Goal: Share content

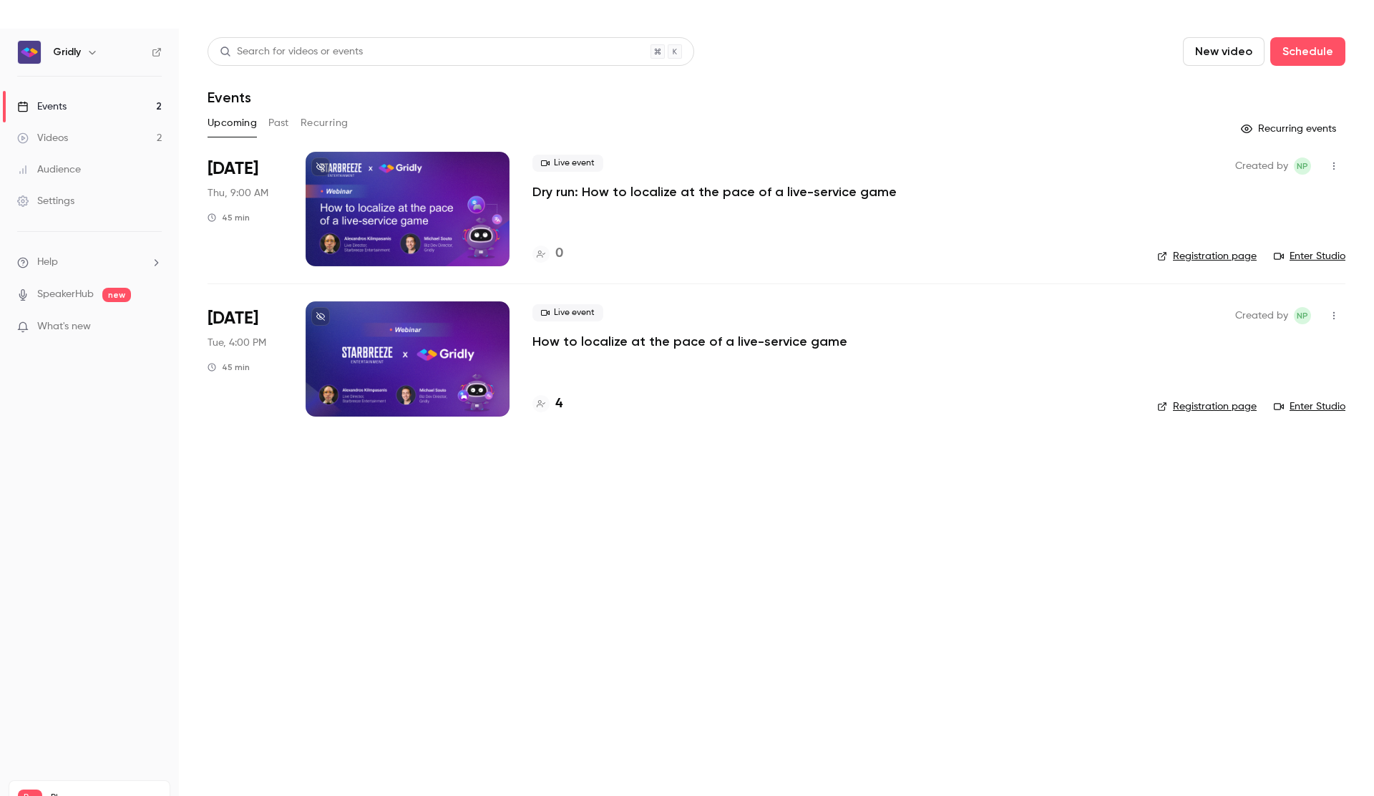
click at [668, 344] on p "How to localize at the pace of a live-service game" at bounding box center [689, 341] width 315 height 17
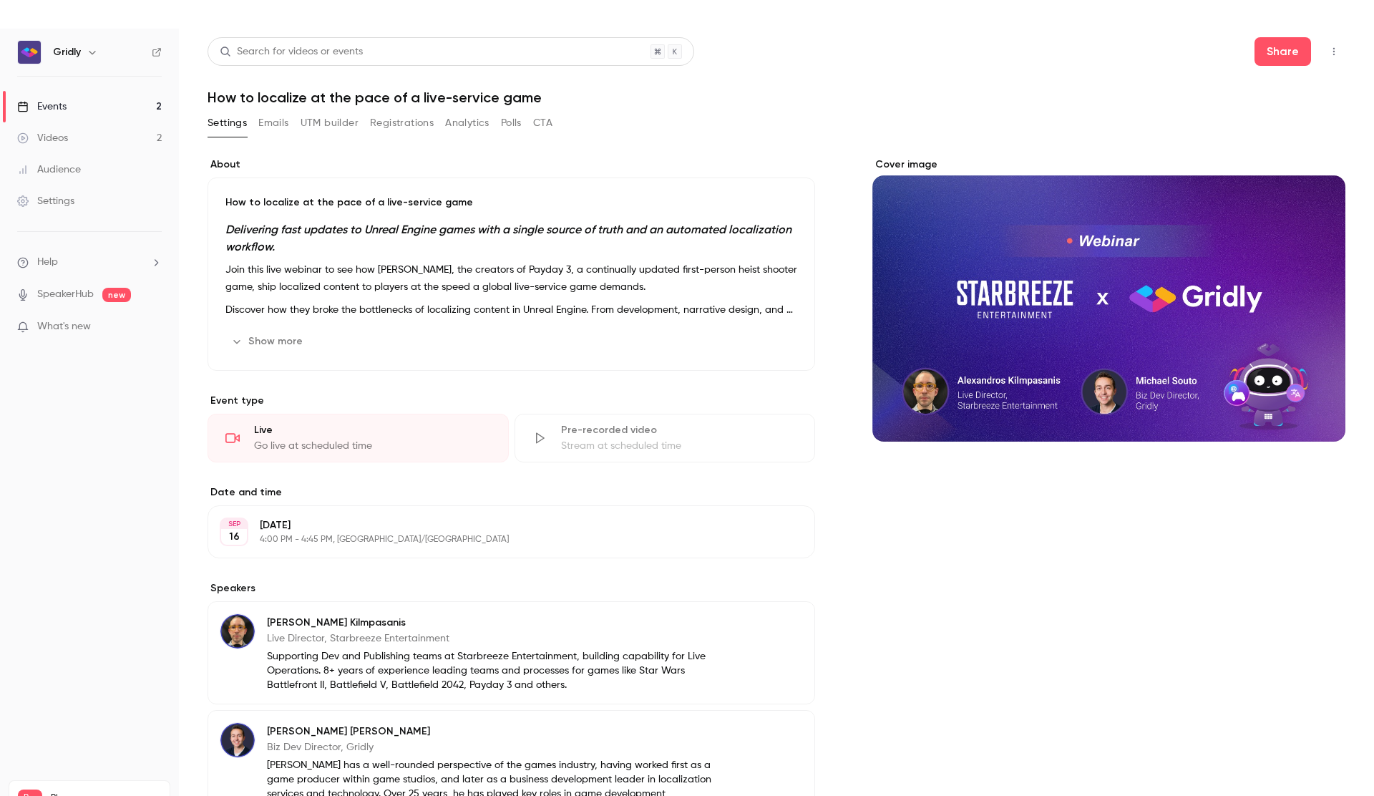
click at [1337, 52] on icon "button" at bounding box center [1333, 52] width 11 height 10
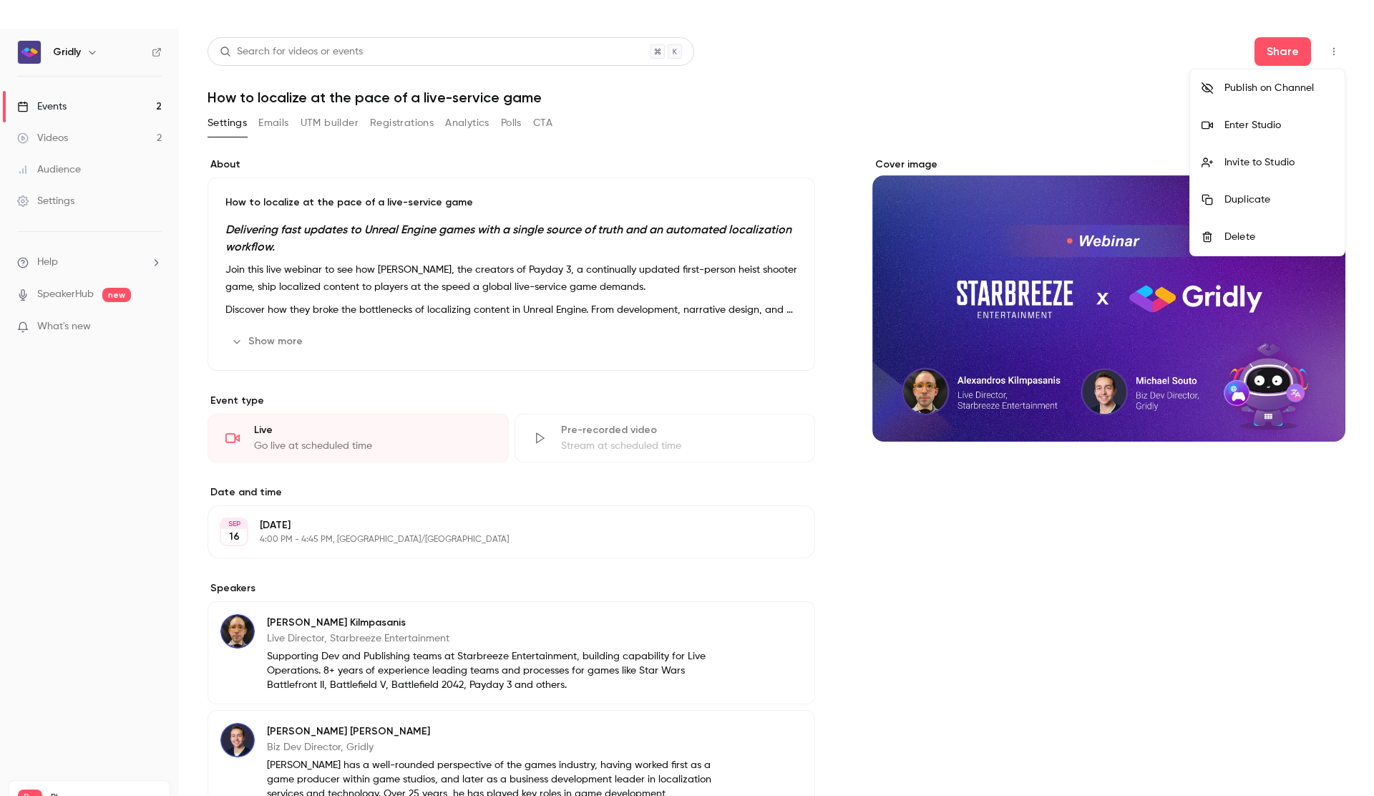
click at [1283, 54] on div at bounding box center [687, 398] width 1374 height 796
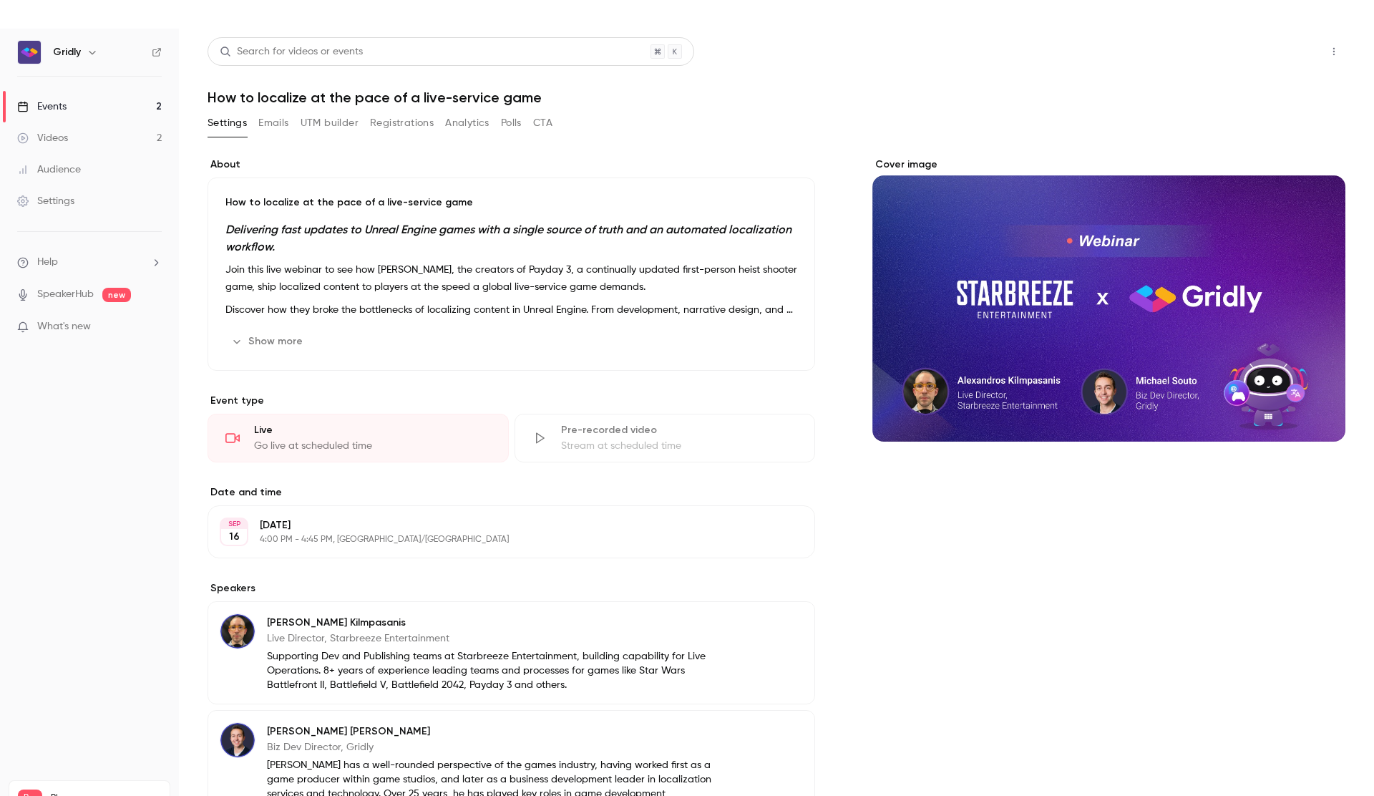
click at [1283, 56] on button "Share" at bounding box center [1283, 51] width 57 height 29
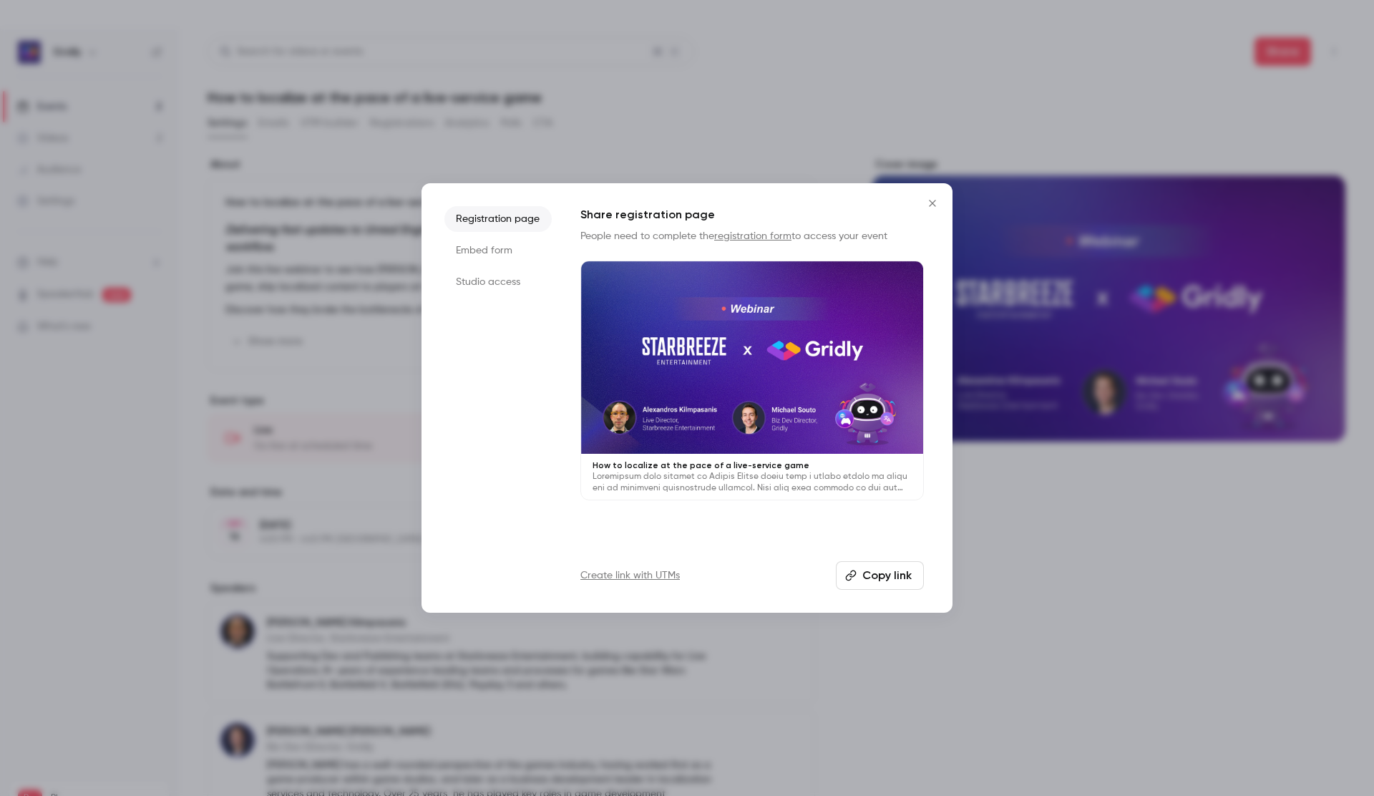
click at [867, 571] on button "Copy link" at bounding box center [880, 575] width 88 height 29
drag, startPoint x: 941, startPoint y: 202, endPoint x: 938, endPoint y: 210, distance: 9.1
click at [941, 202] on button "Close" at bounding box center [932, 203] width 29 height 29
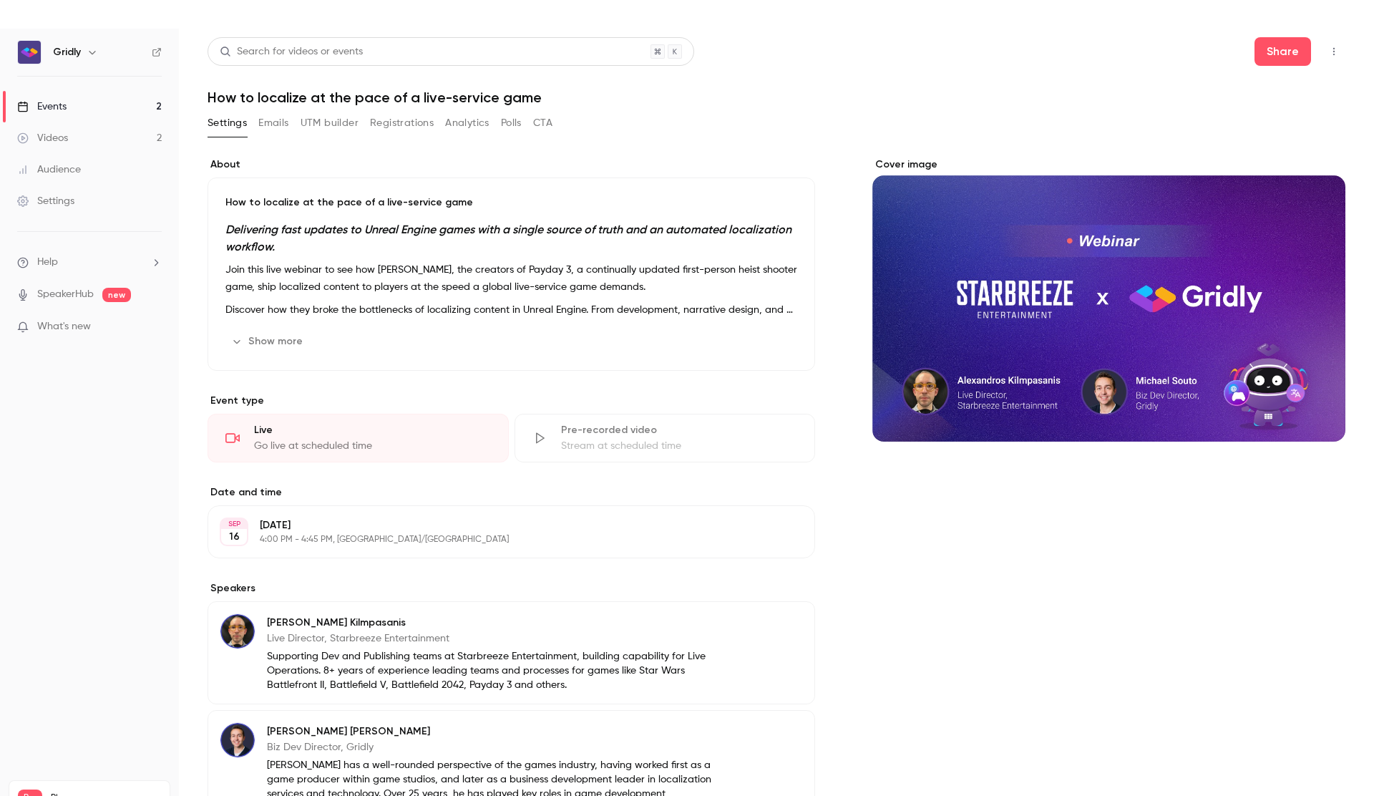
click at [74, 102] on link "Events 2" at bounding box center [89, 106] width 179 height 31
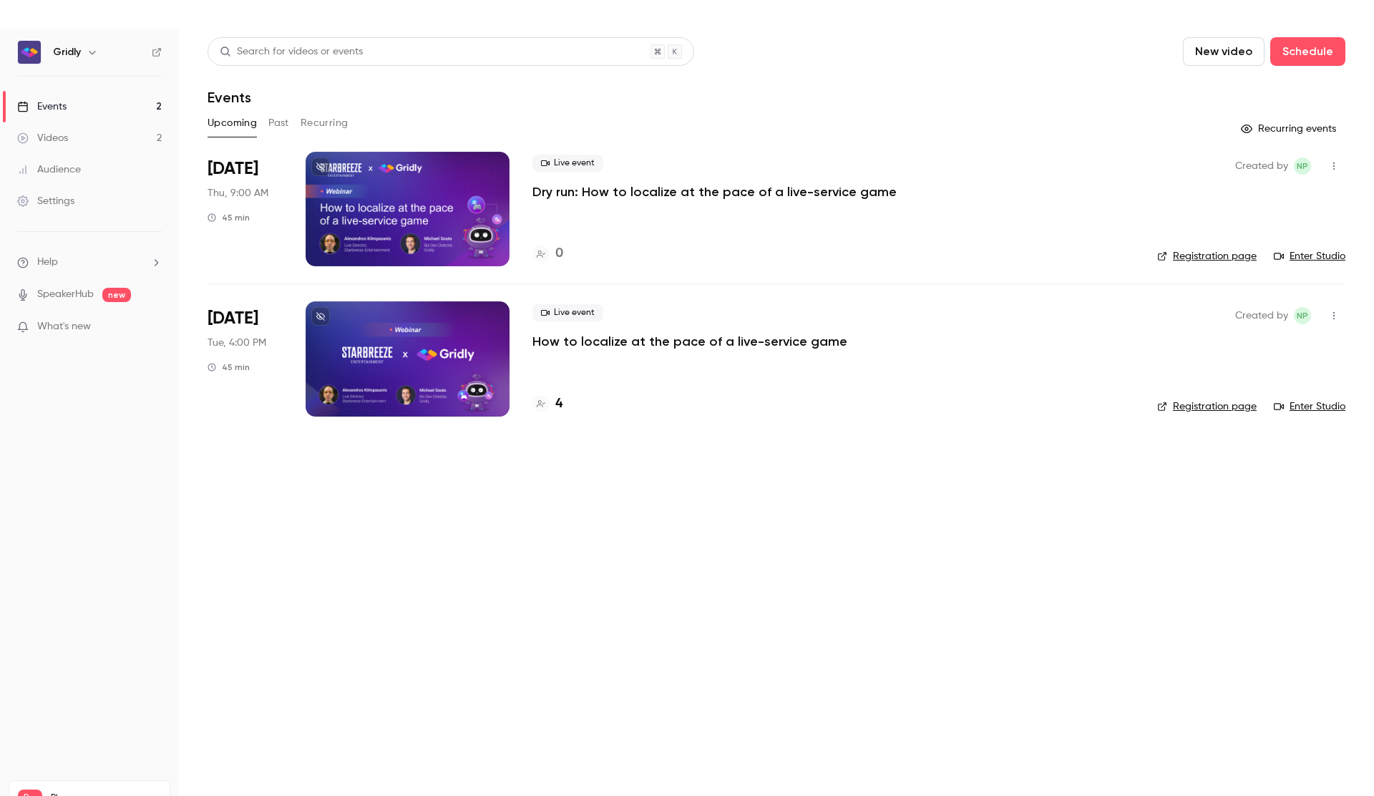
click at [55, 109] on div "Events" at bounding box center [41, 106] width 49 height 14
